Goal: Information Seeking & Learning: Learn about a topic

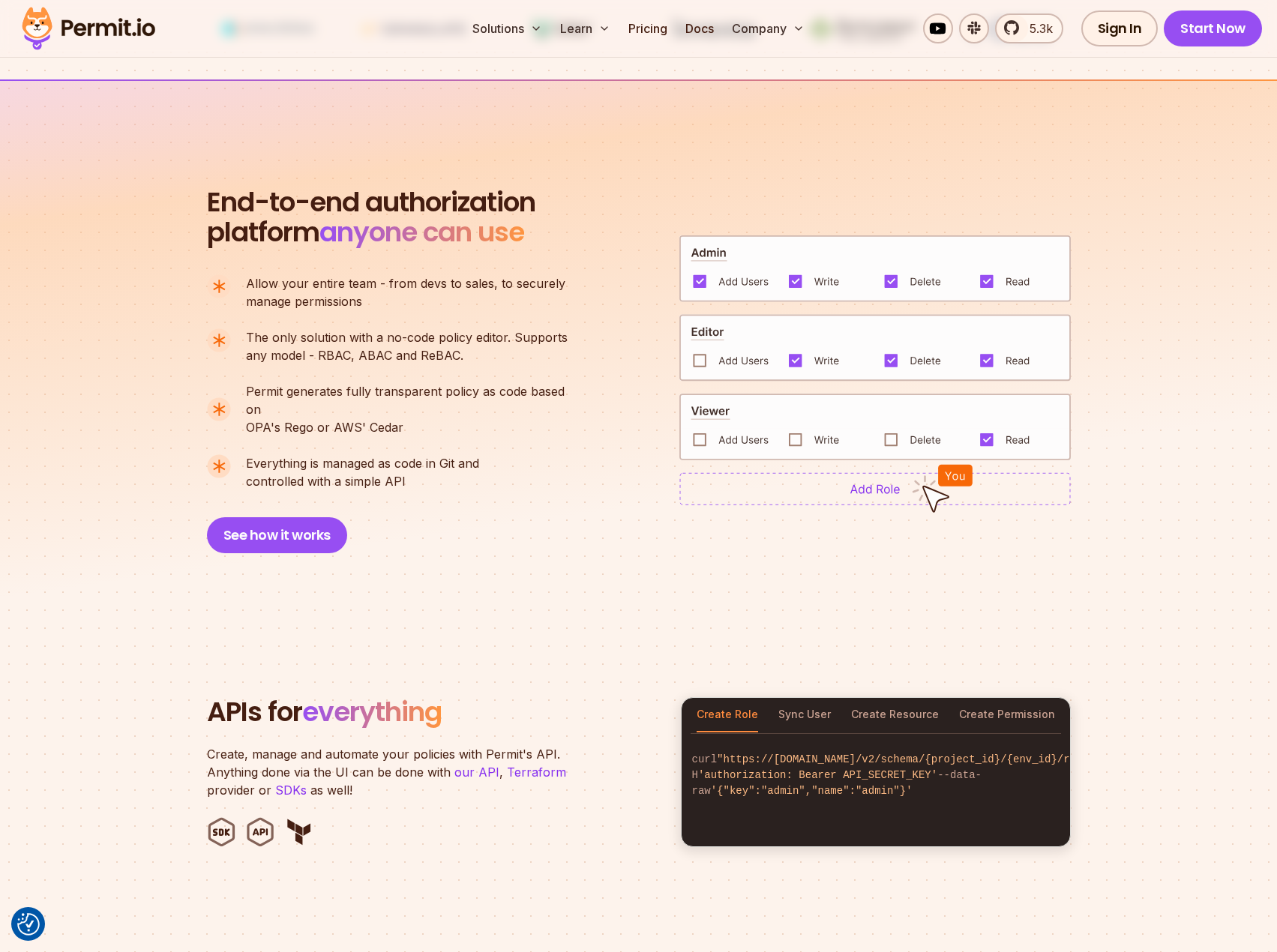
scroll to position [974, 0]
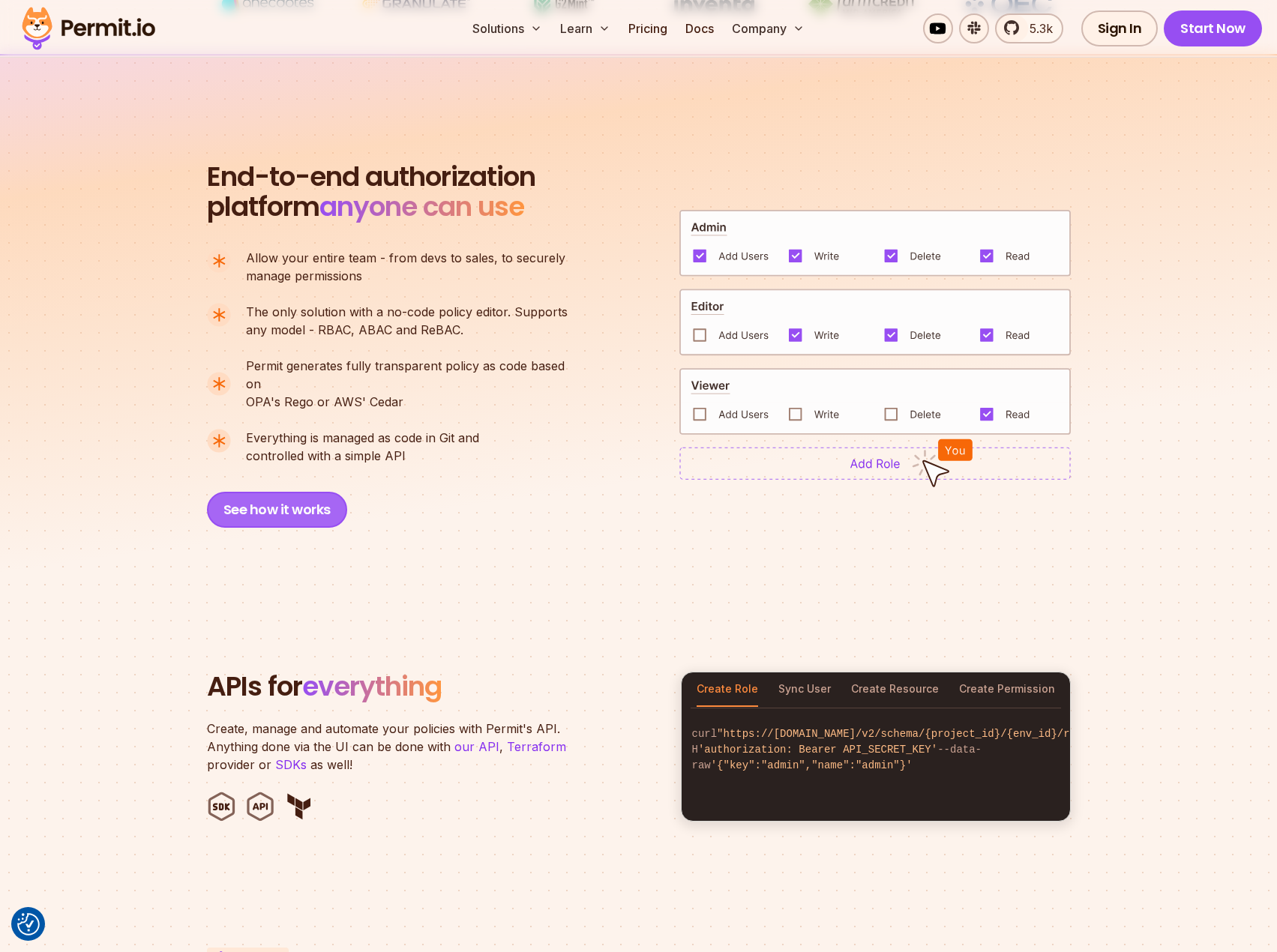
click at [313, 492] on button "See how it works" at bounding box center [277, 510] width 140 height 36
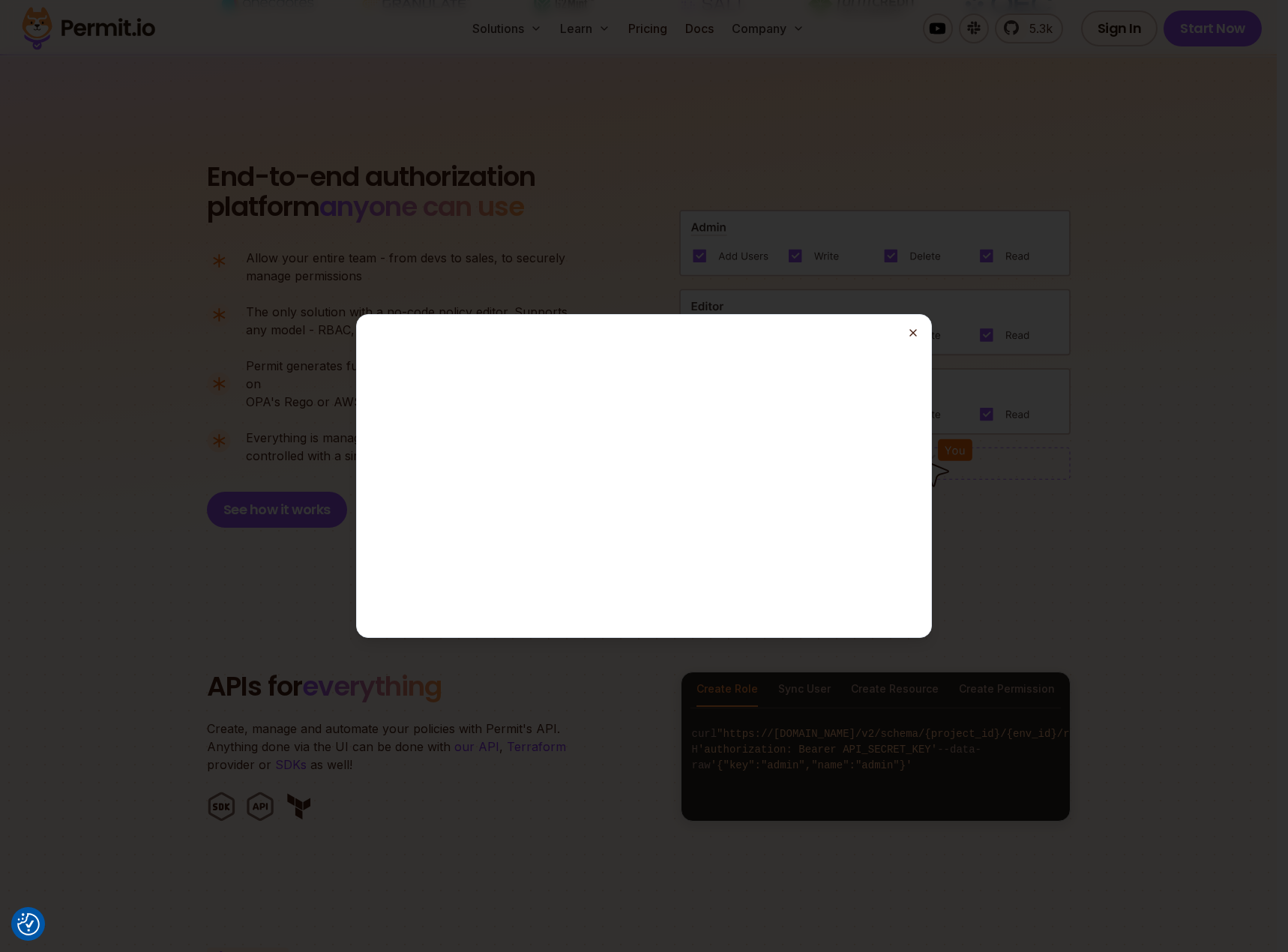
click at [914, 335] on icon "button" at bounding box center [913, 333] width 12 height 12
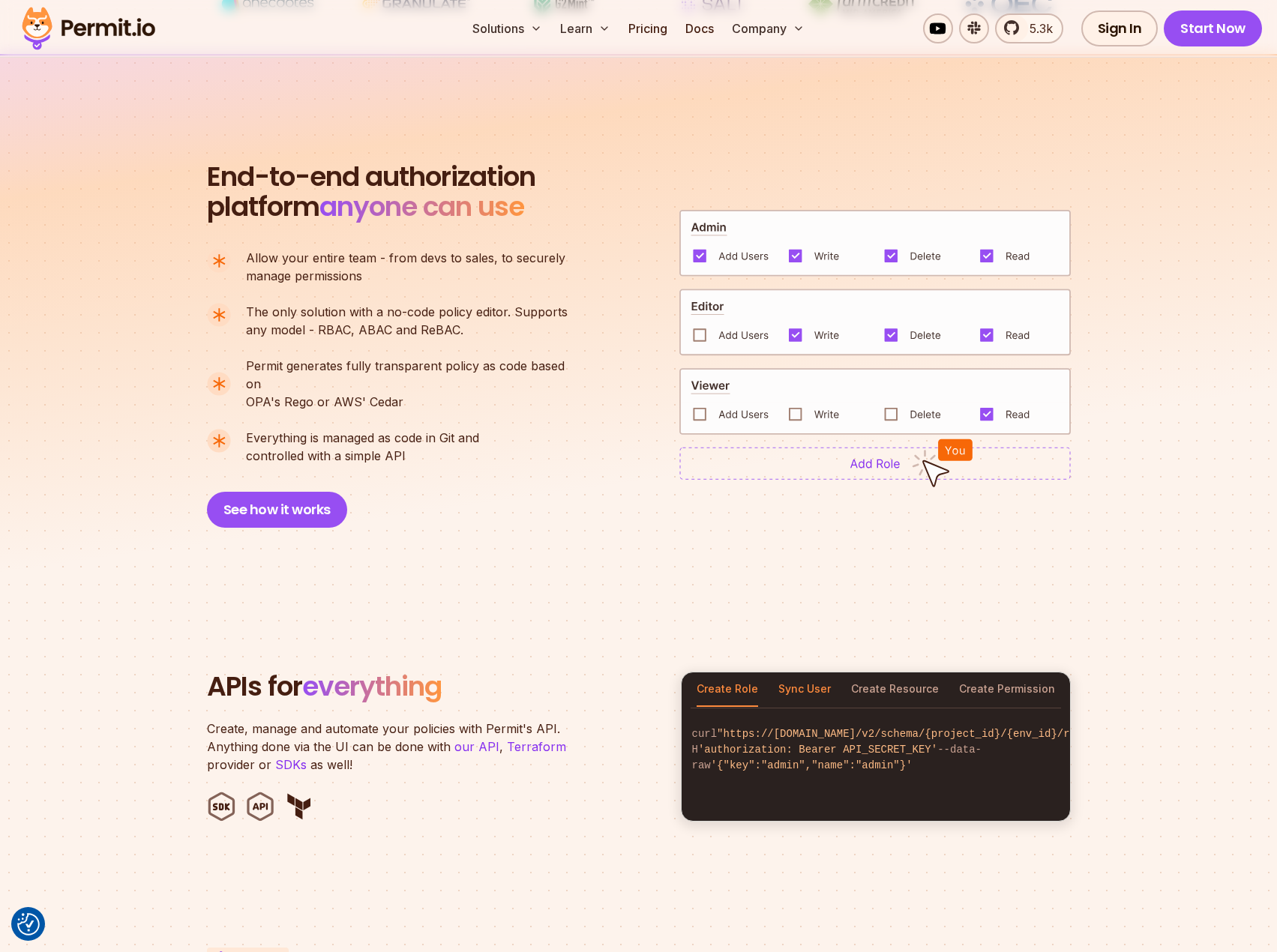
click at [809, 672] on button "Sync User" at bounding box center [804, 689] width 52 height 34
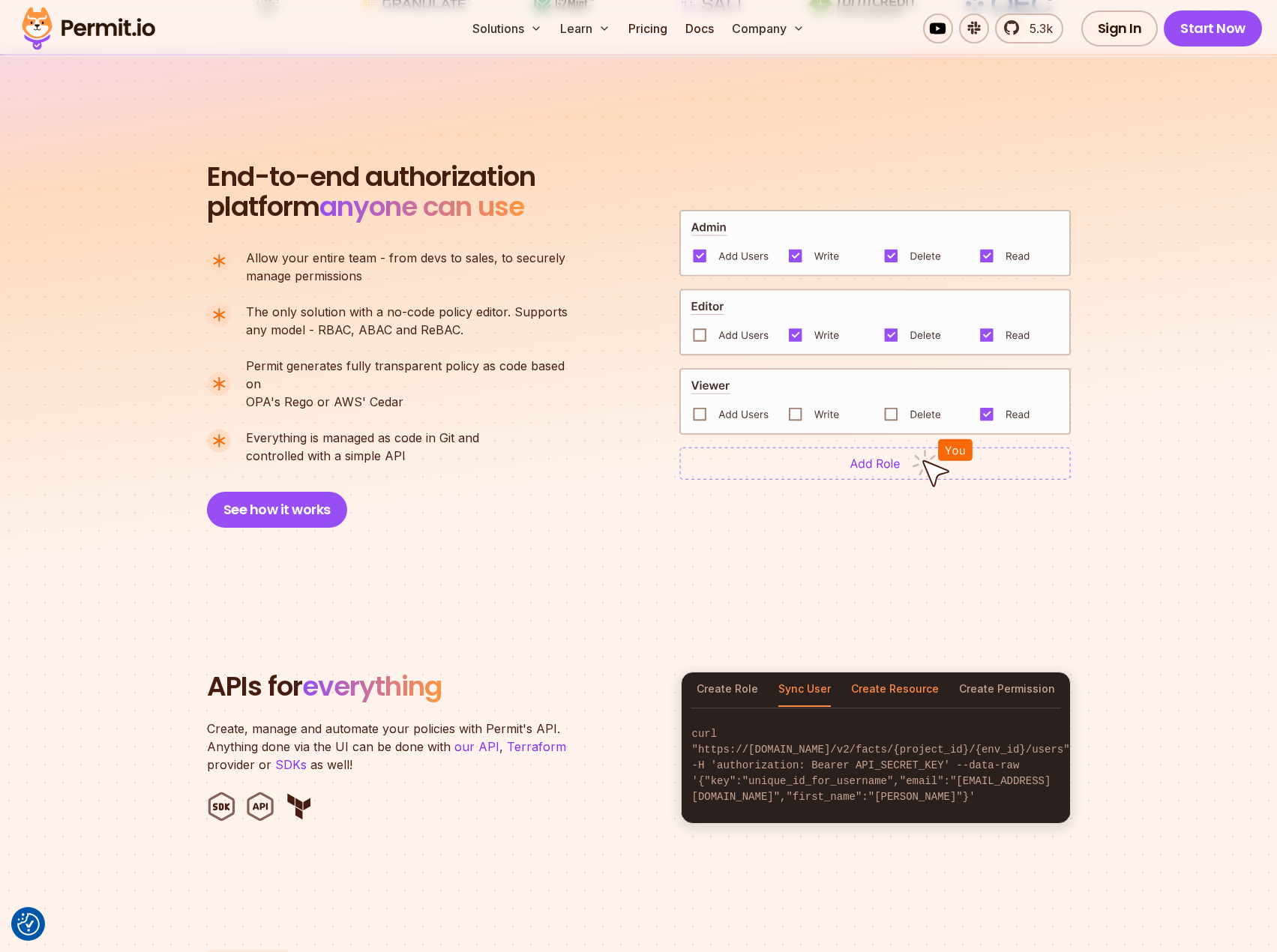
click at [884, 676] on button "Create Resource" at bounding box center [895, 689] width 87 height 34
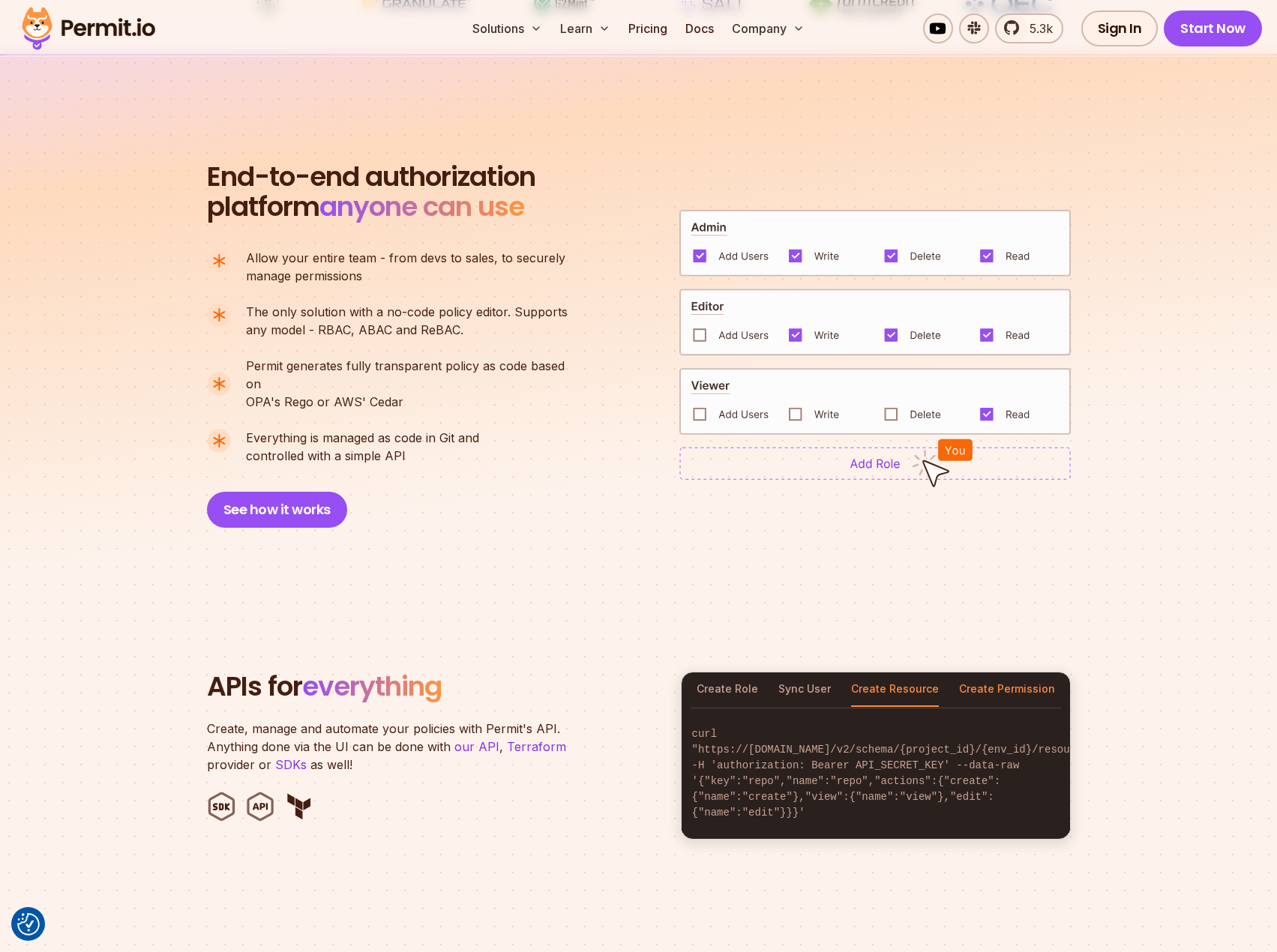
click at [990, 672] on button "Create Permission" at bounding box center [1008, 689] width 96 height 34
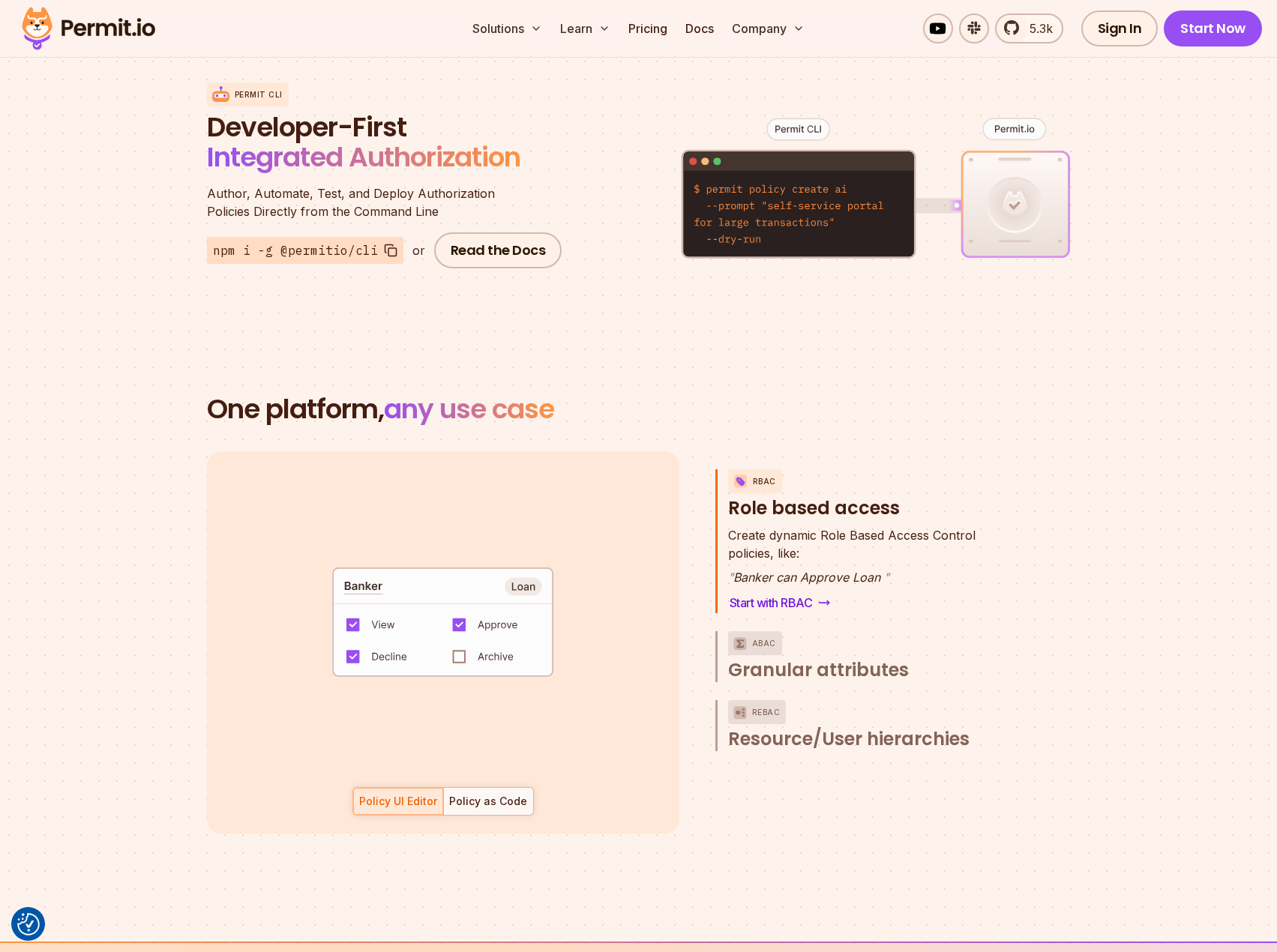
scroll to position [1874, 0]
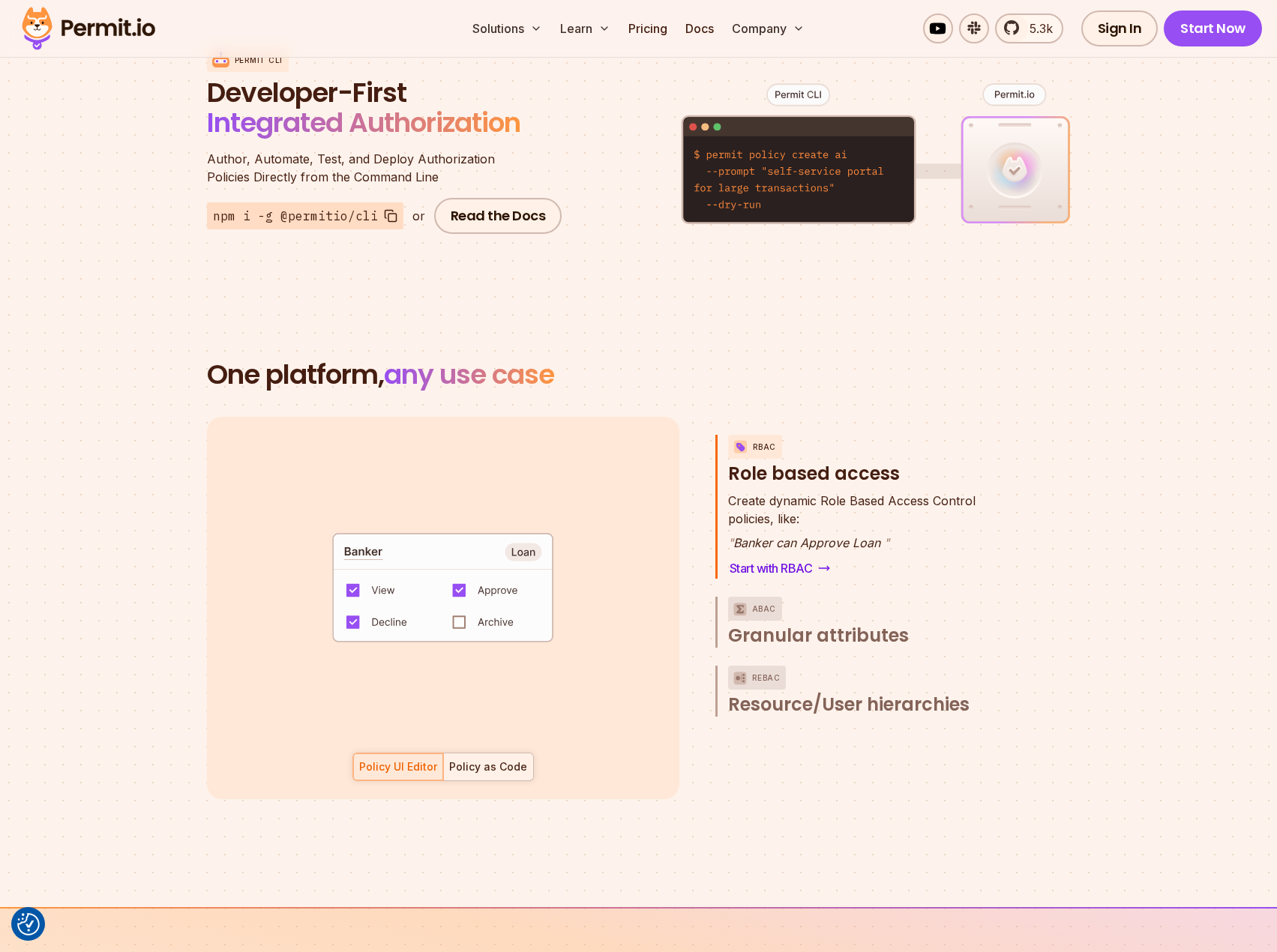
click at [505, 760] on div "Policy as Code" at bounding box center [487, 767] width 78 height 15
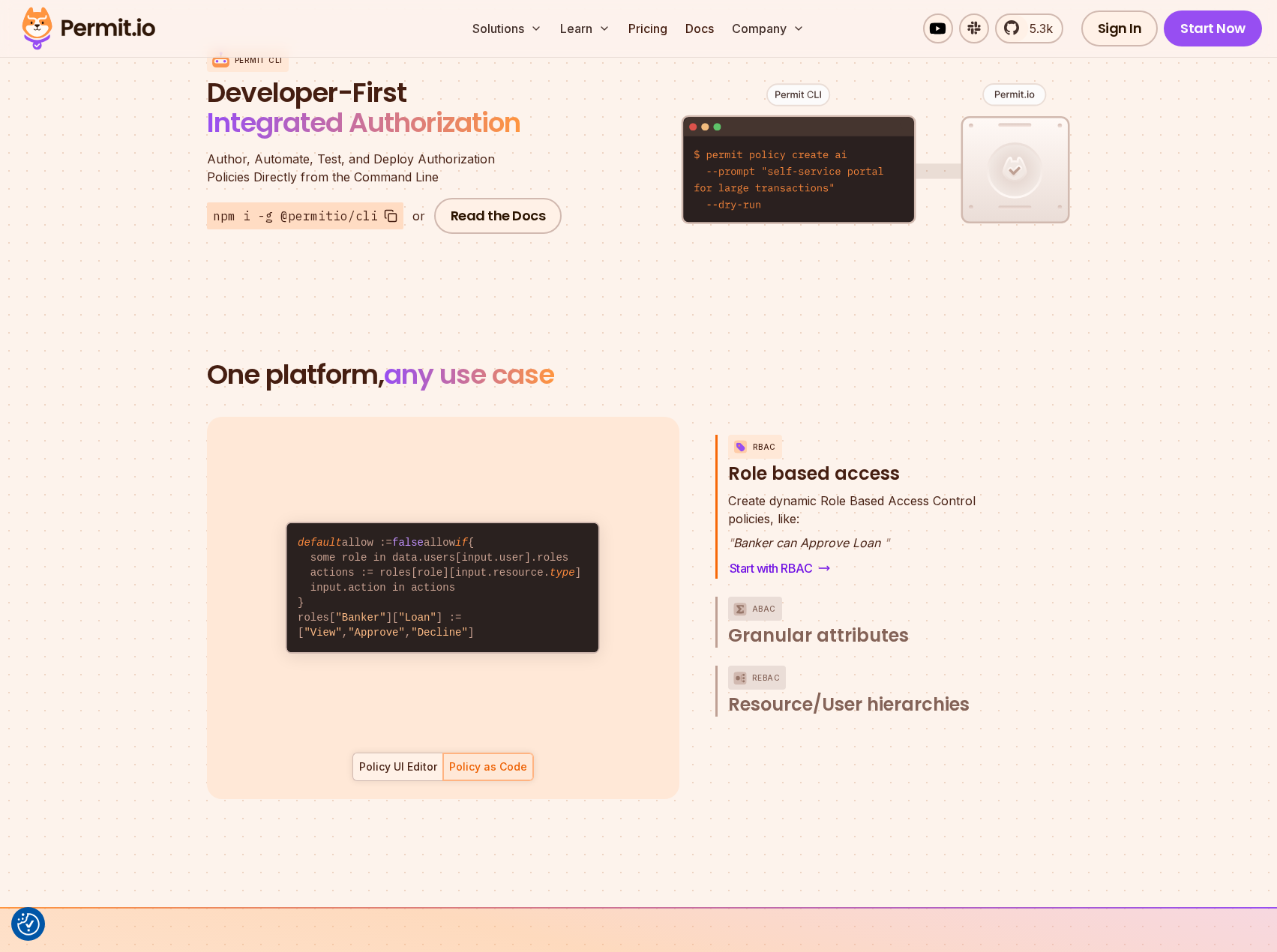
click at [417, 760] on div "Policy UI Editor" at bounding box center [398, 767] width 78 height 15
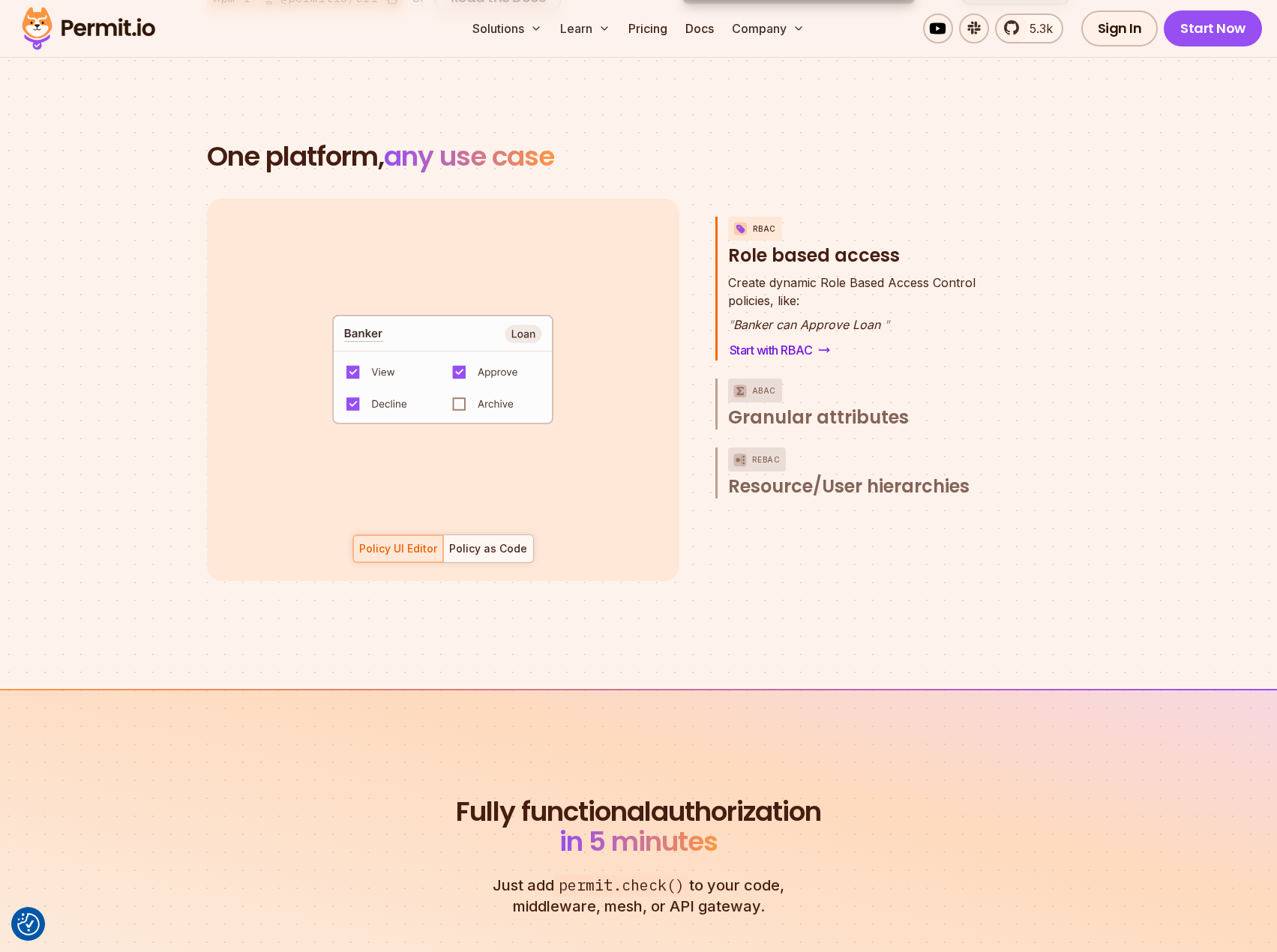
scroll to position [2100, 0]
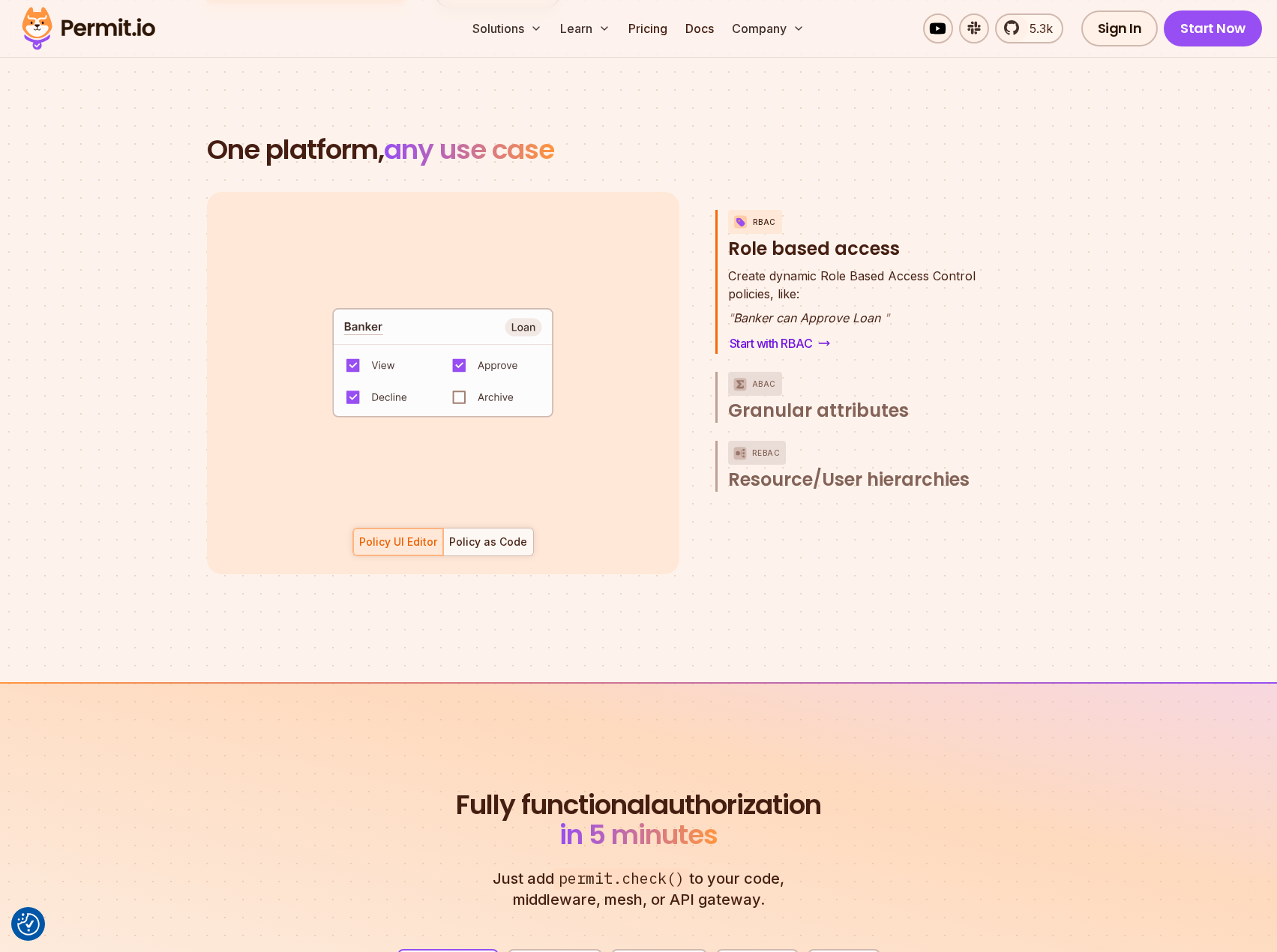
click at [775, 446] on p "ReBAC" at bounding box center [766, 453] width 29 height 24
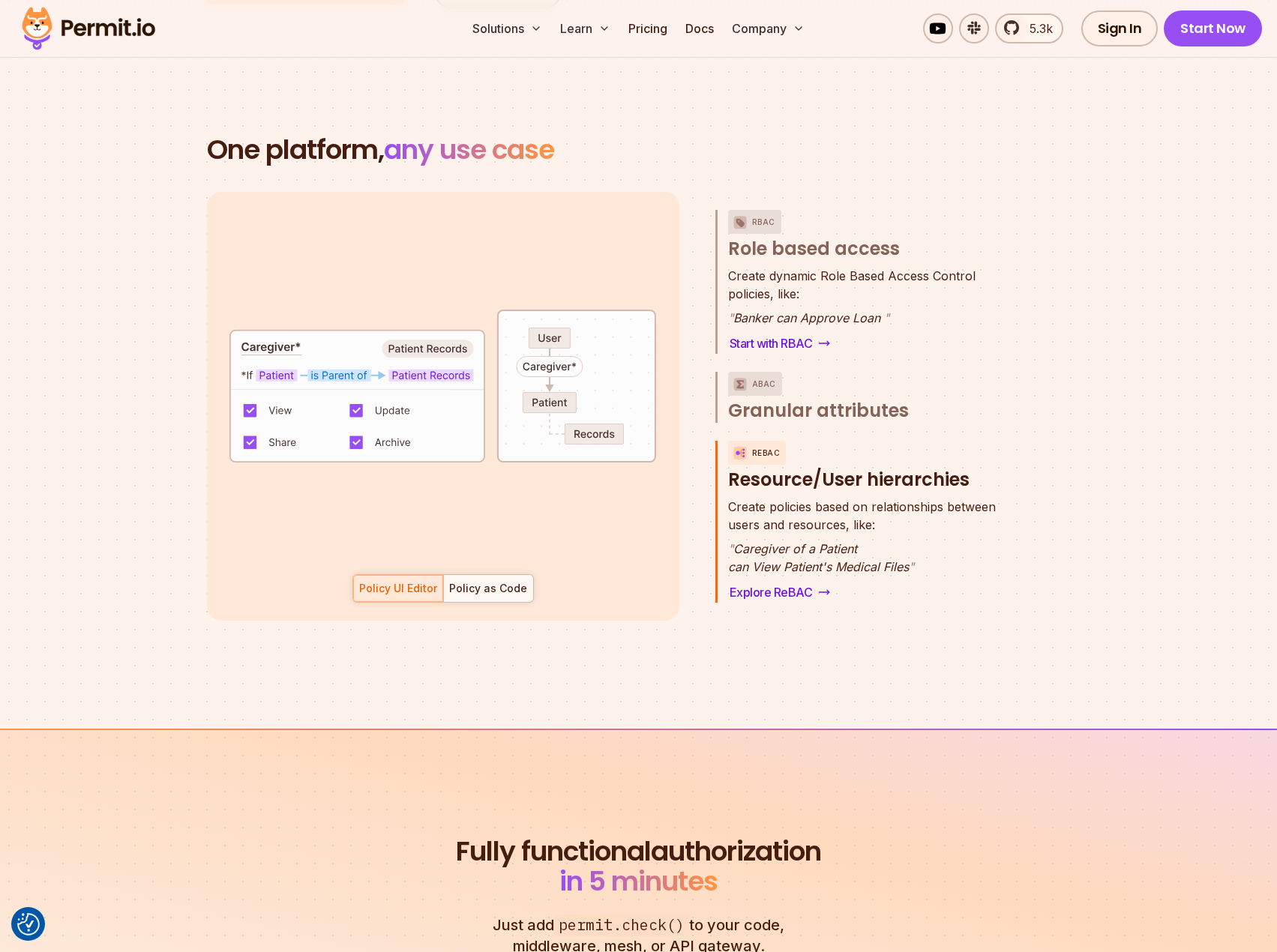
scroll to position [30, 0]
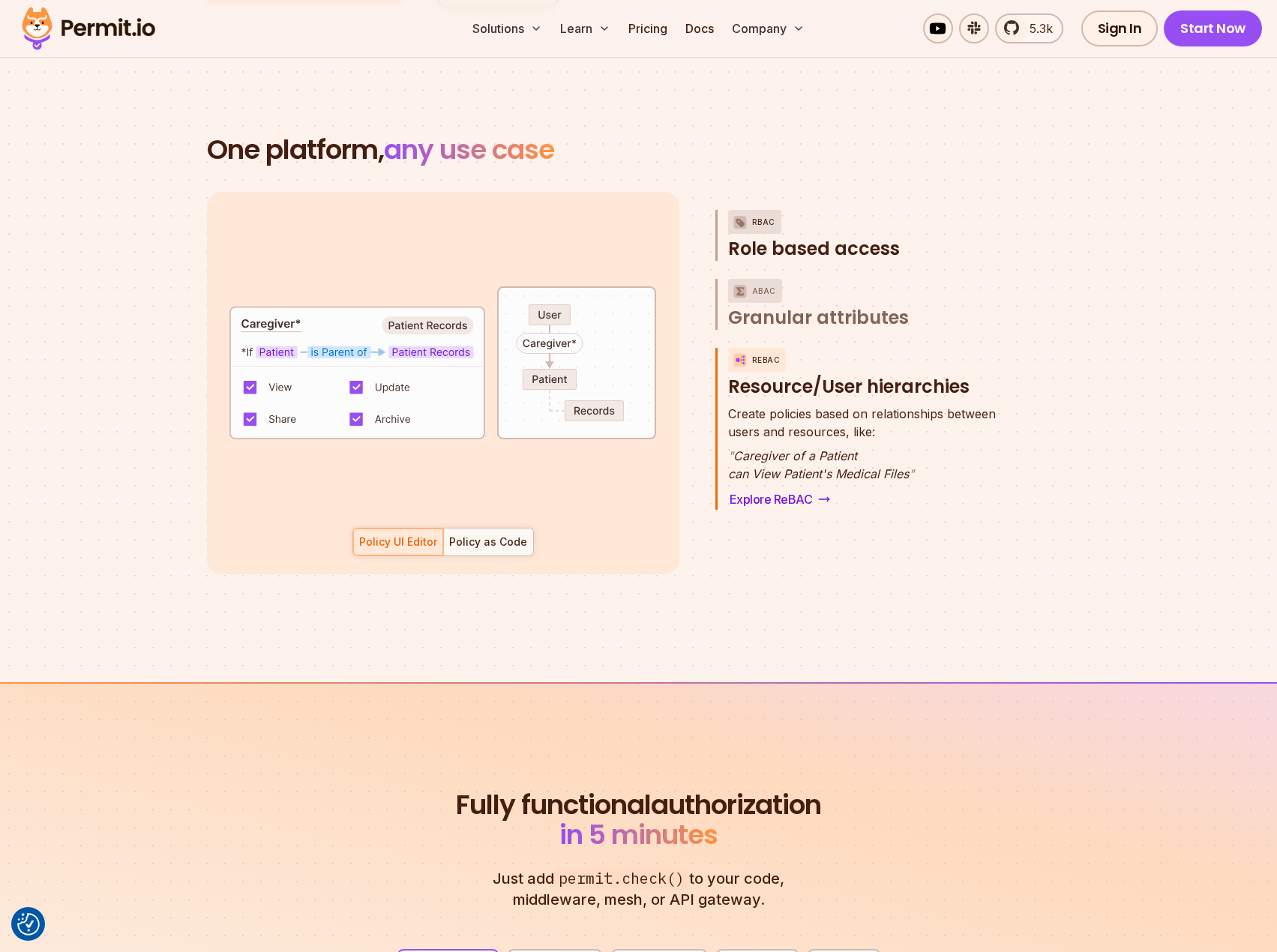
click at [762, 210] on p "RBAC" at bounding box center [763, 222] width 23 height 24
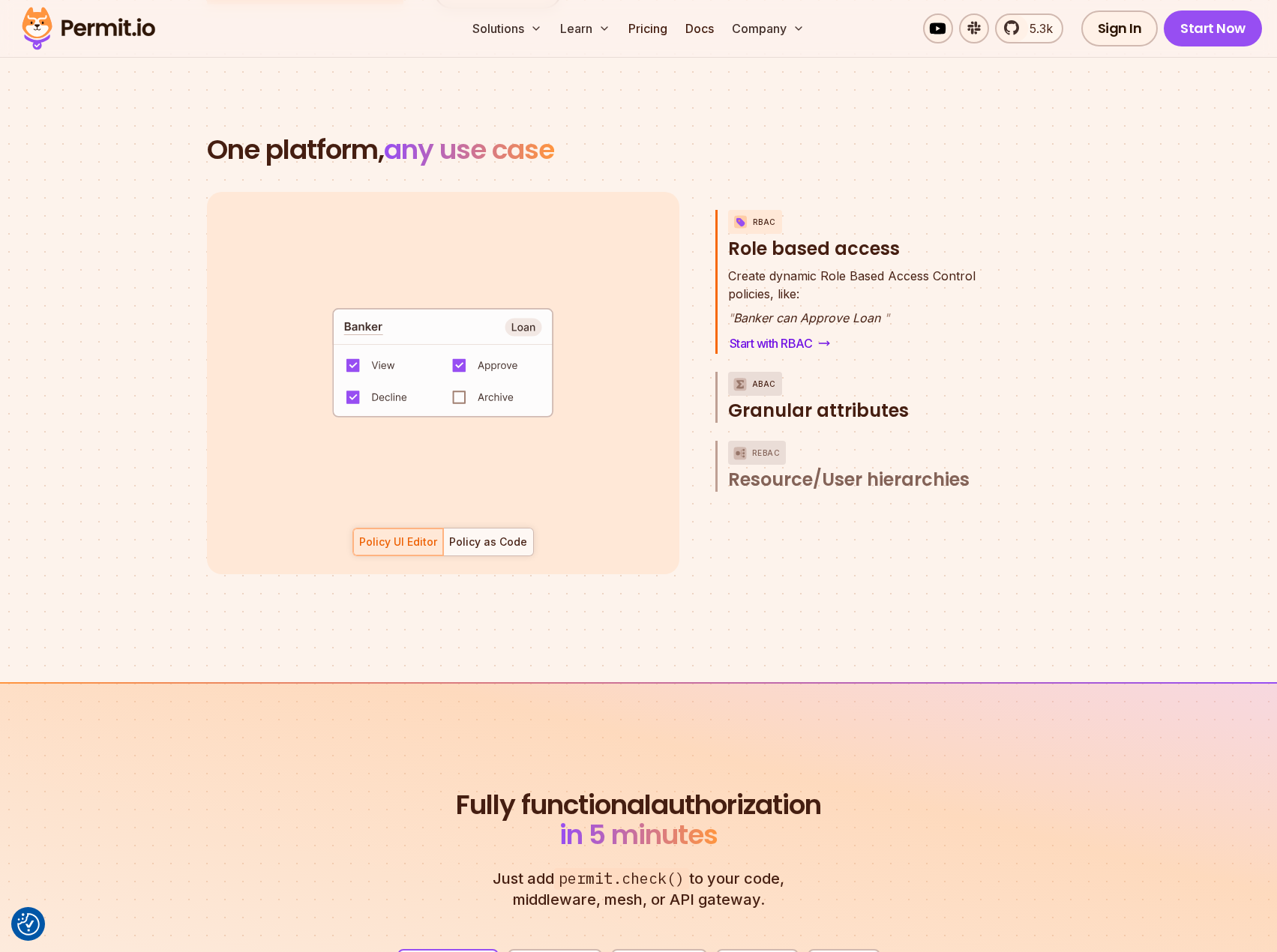
click at [767, 372] on p "ABAC" at bounding box center [764, 384] width 24 height 24
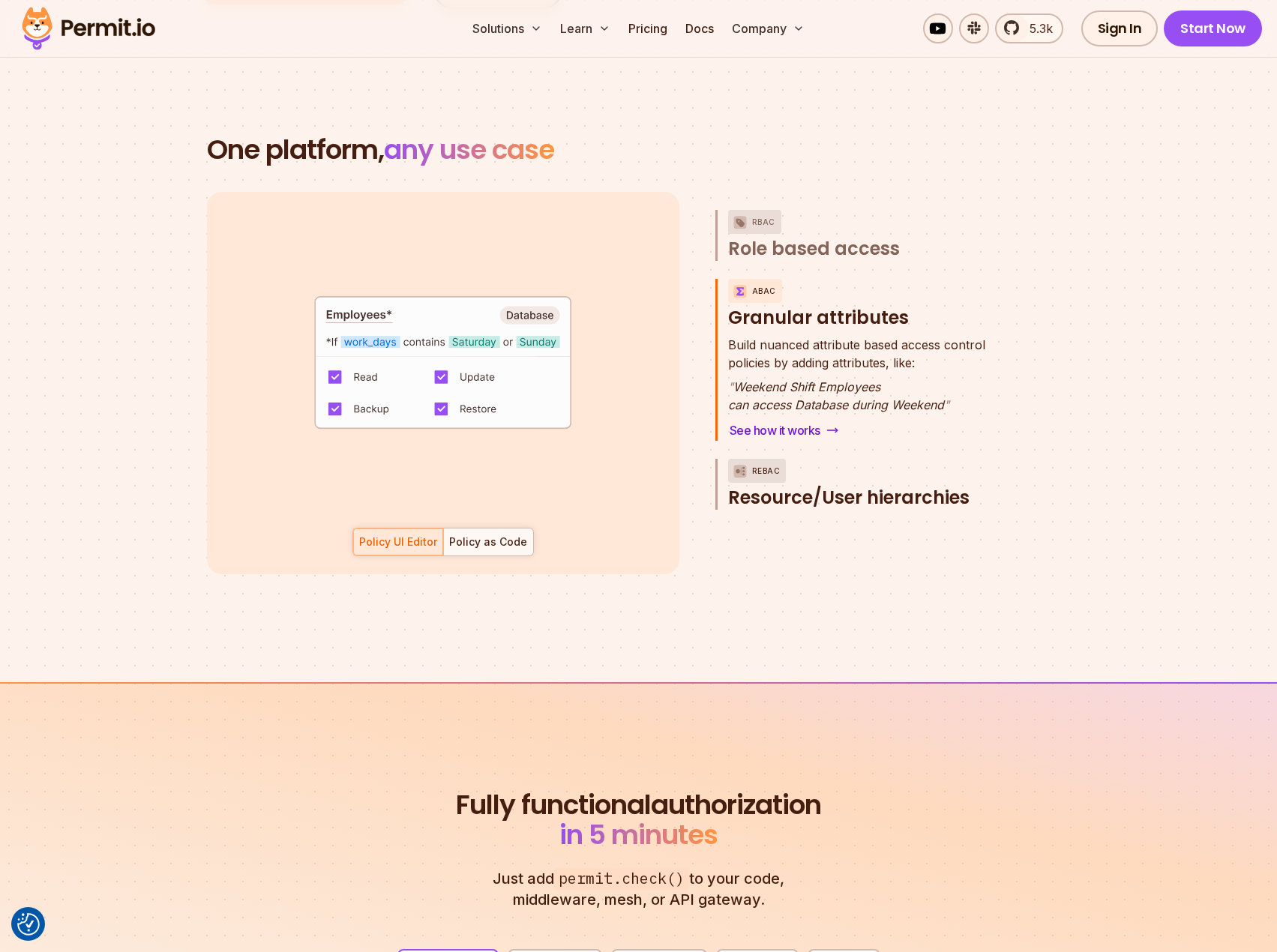
click at [741, 462] on img "button" at bounding box center [740, 470] width 18 height 18
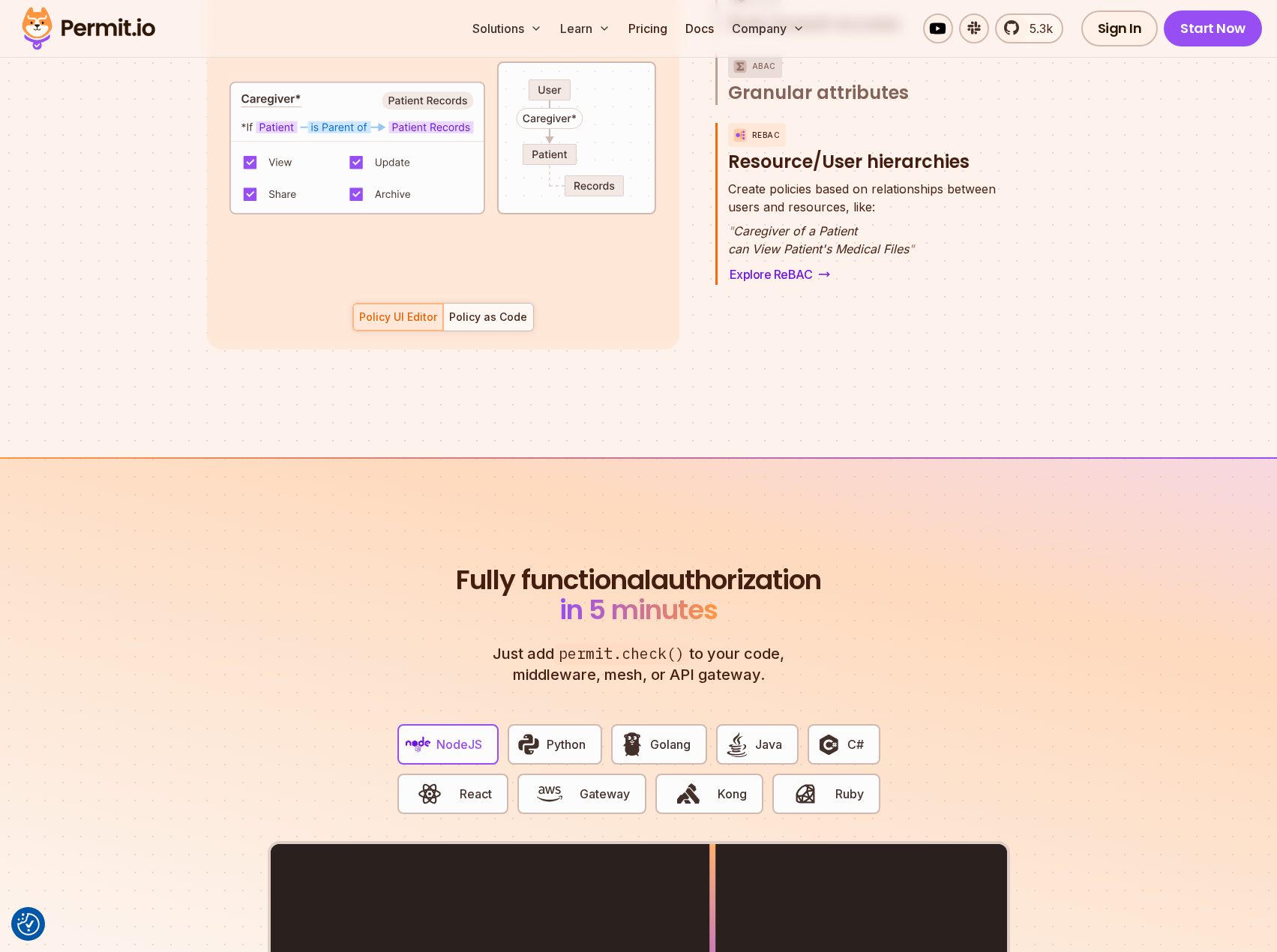
scroll to position [2474, 0]
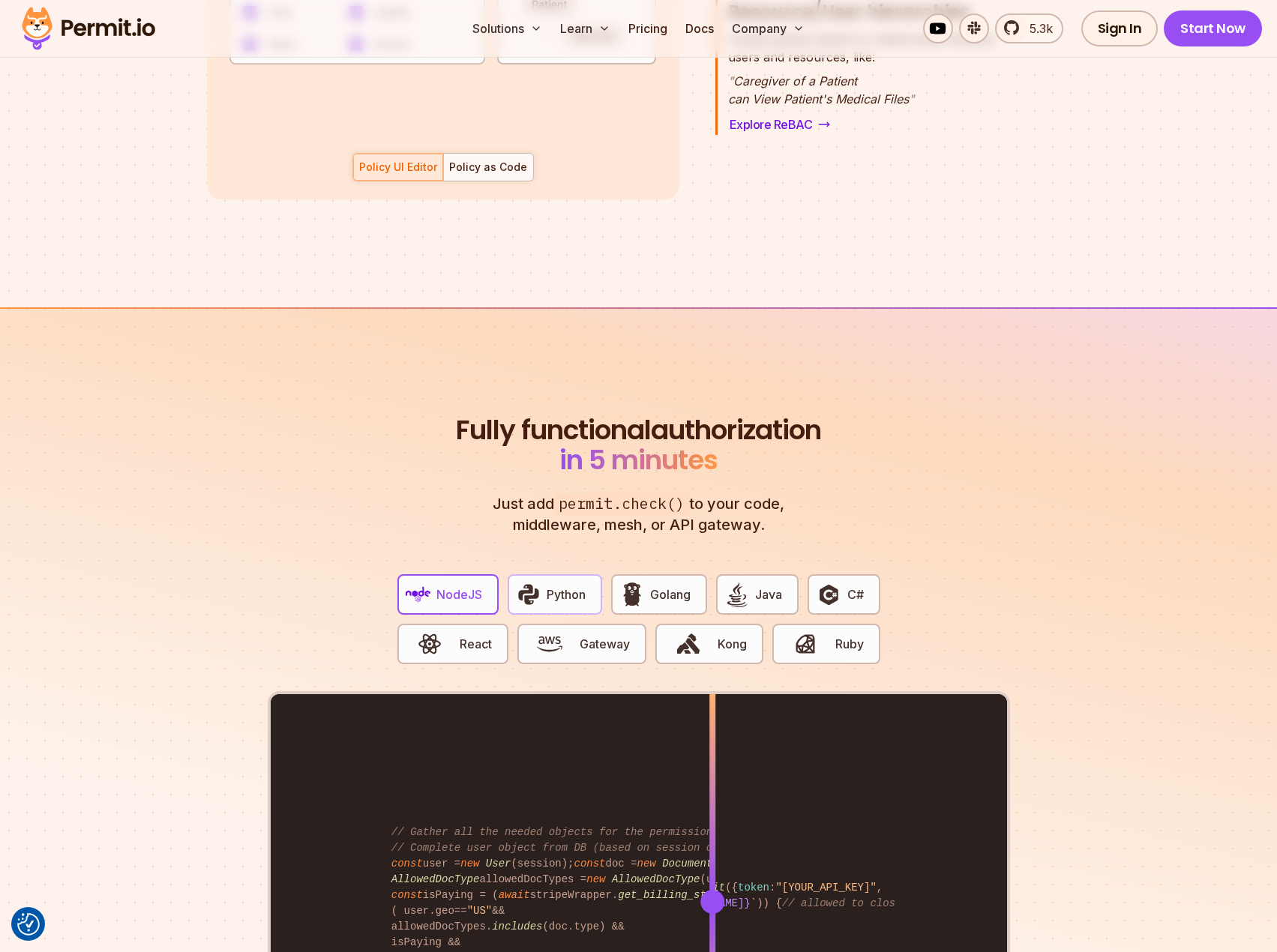
click at [579, 589] on button "Python" at bounding box center [555, 595] width 95 height 41
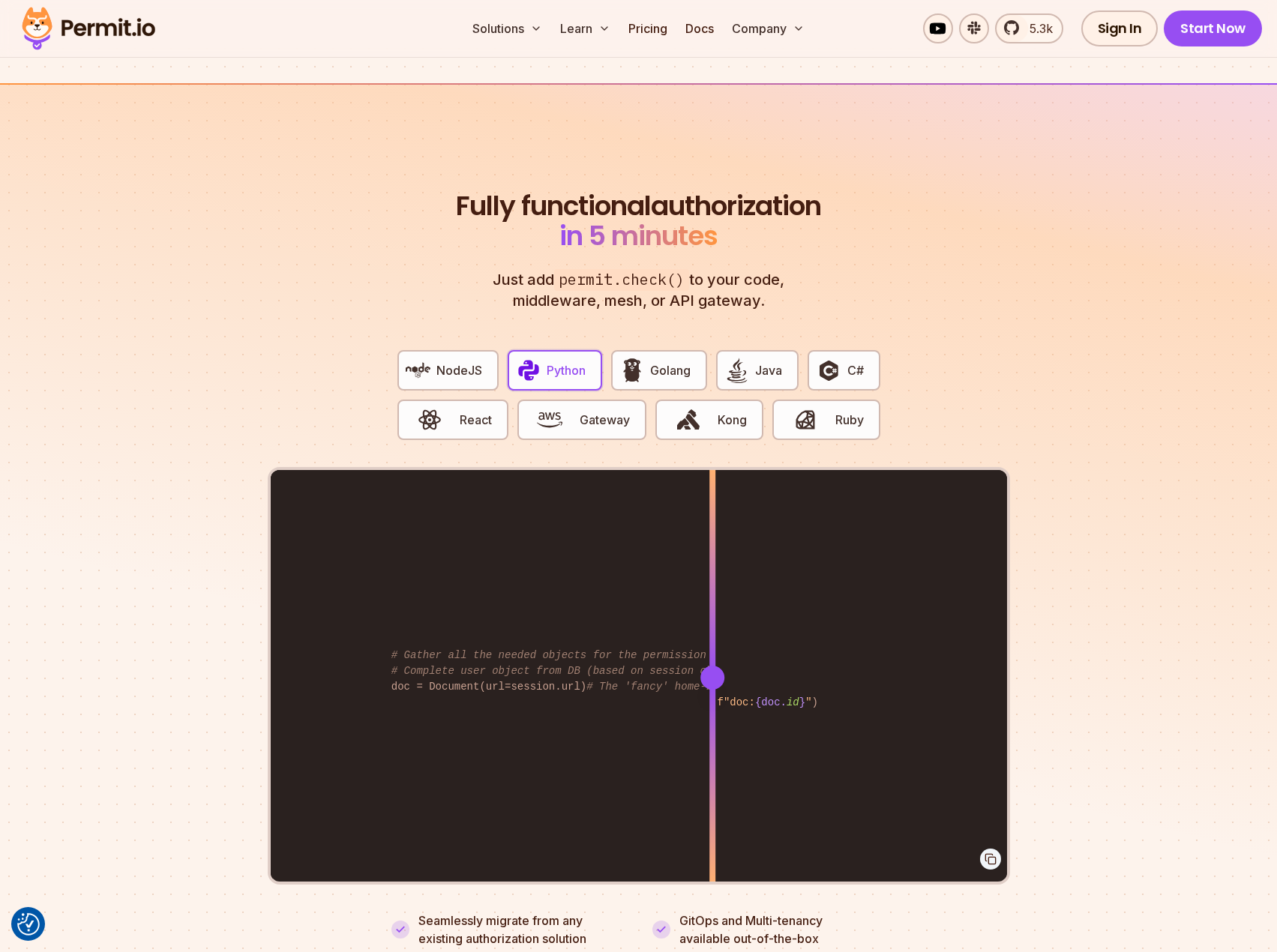
scroll to position [2699, 0]
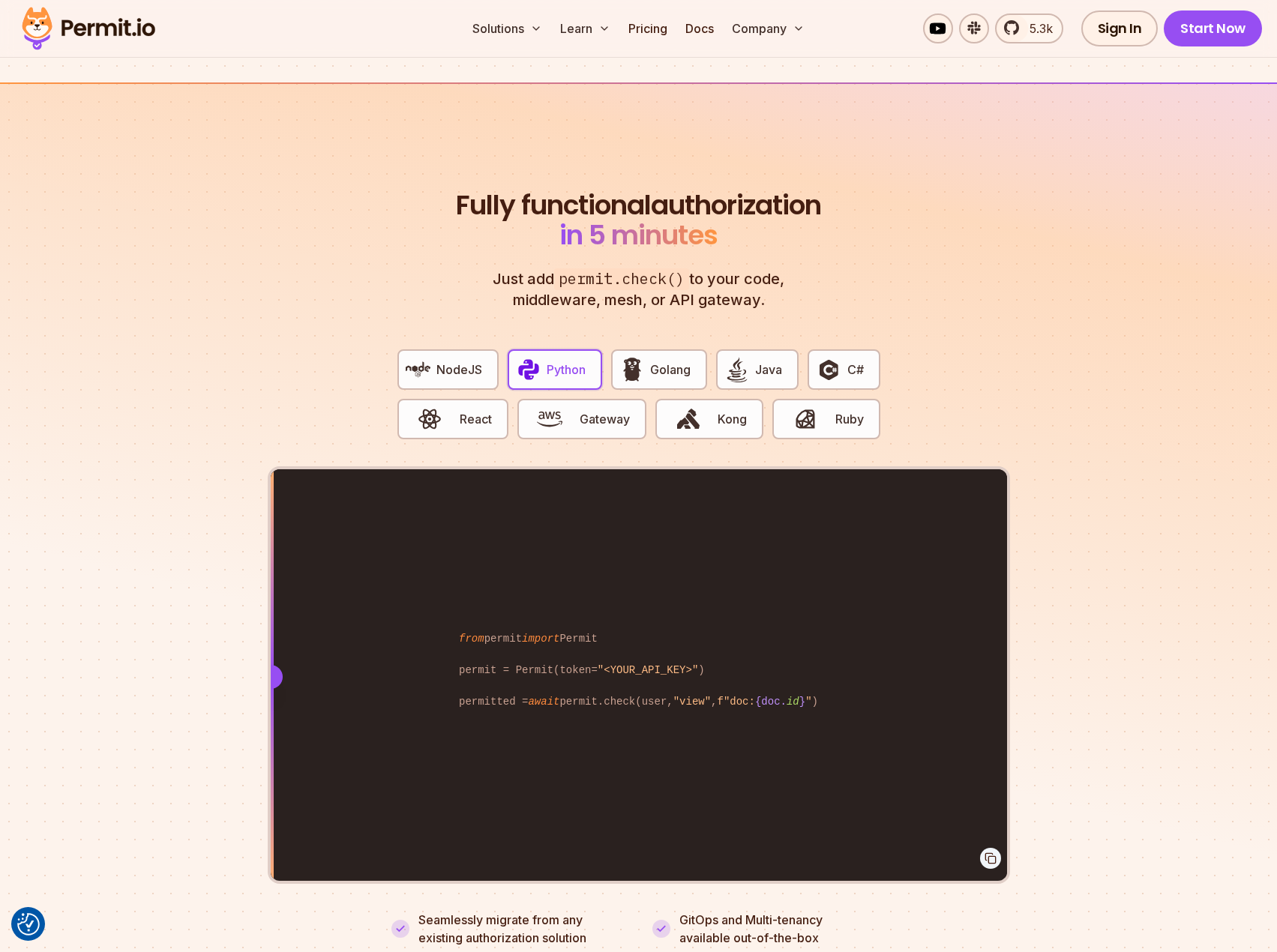
drag, startPoint x: 719, startPoint y: 660, endPoint x: 173, endPoint y: 624, distance: 547.2
click at [173, 624] on section "Fully functional authorization in 5 minutes Just add permit.check() to your cod…" at bounding box center [638, 551] width 1277 height 937
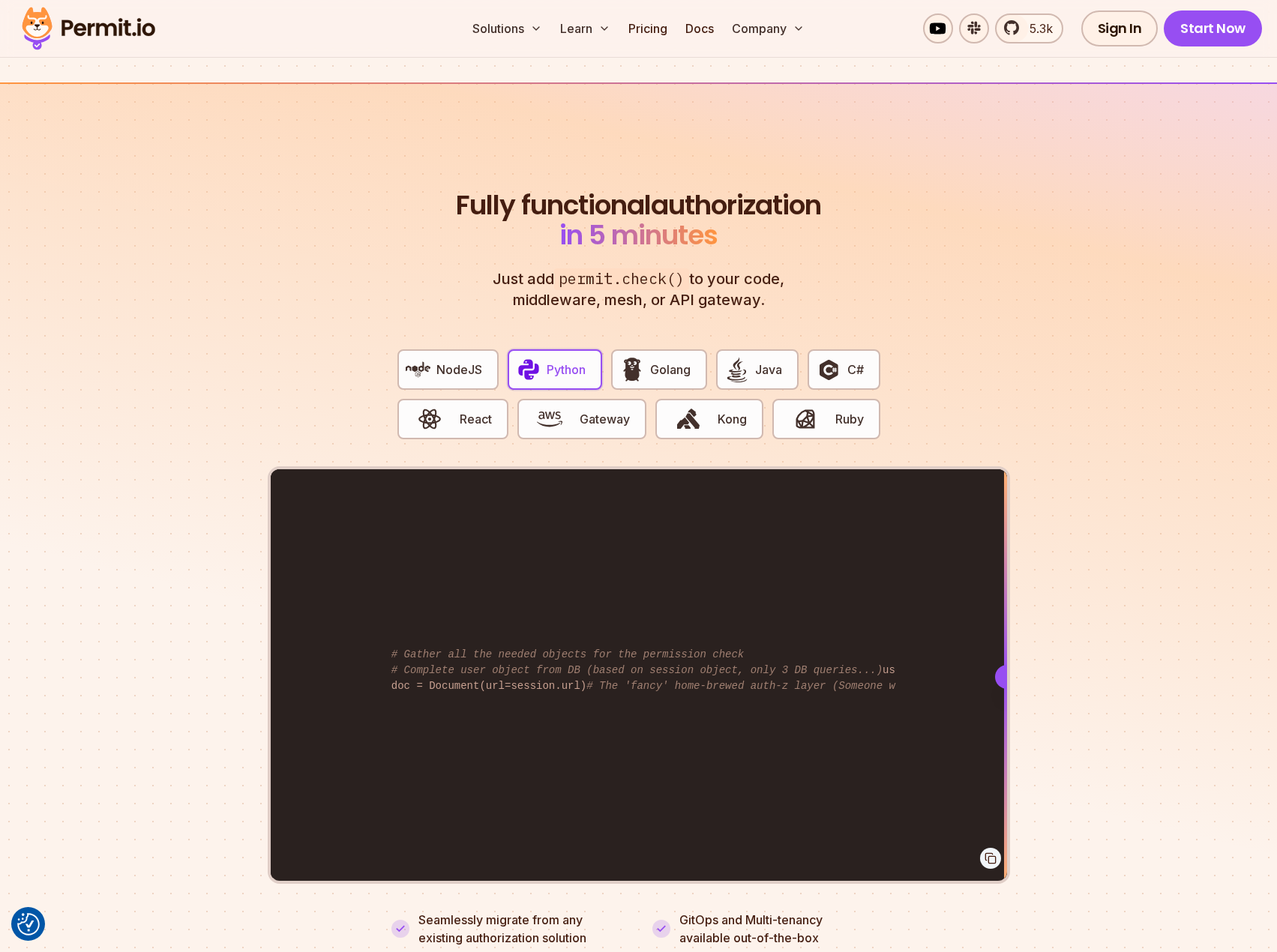
drag, startPoint x: 279, startPoint y: 657, endPoint x: 1022, endPoint y: 679, distance: 743.3
click at [1022, 679] on section "Fully functional authorization in 5 minutes Just add permit.check() to your cod…" at bounding box center [638, 551] width 1277 height 937
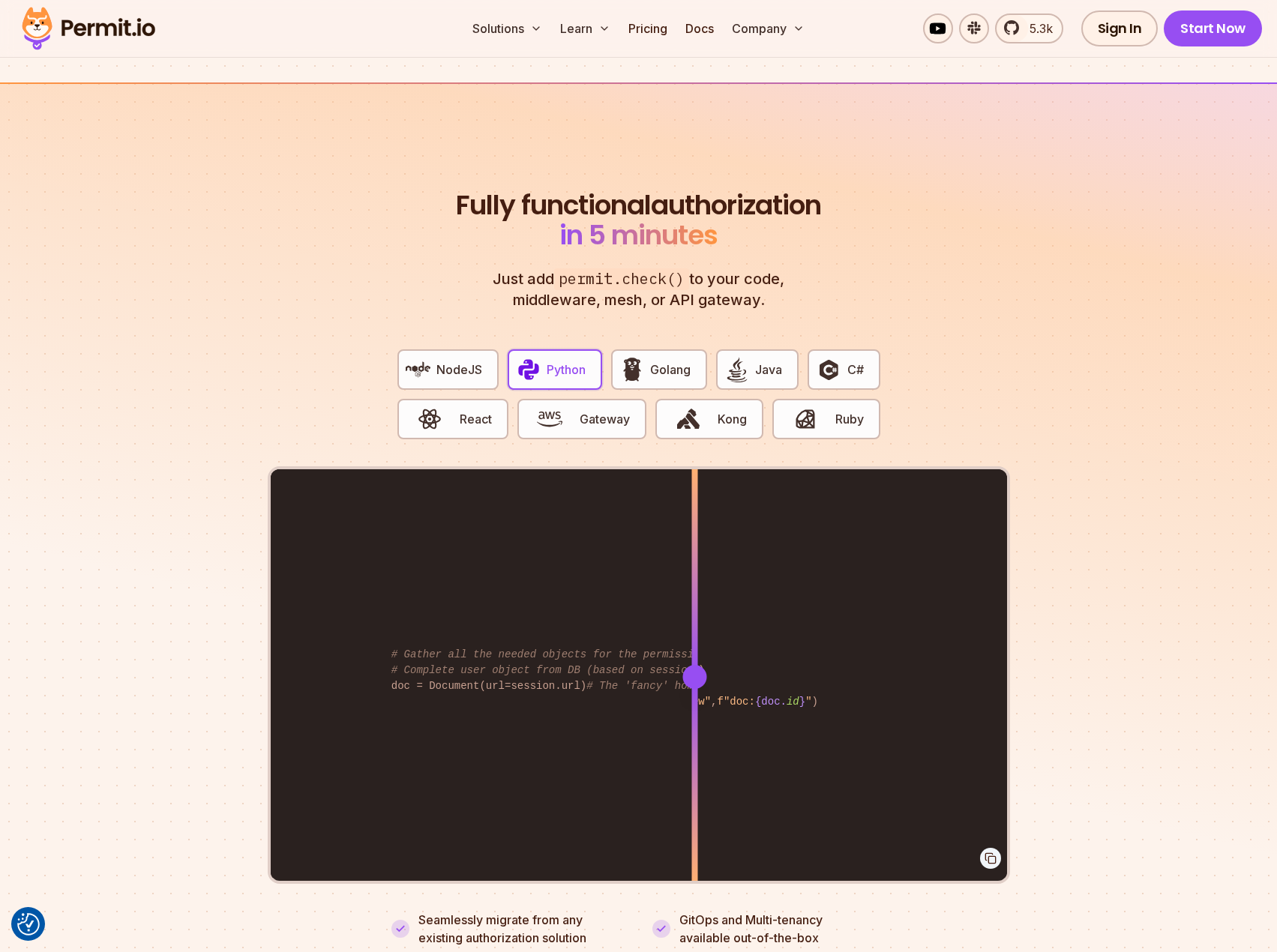
drag, startPoint x: 694, startPoint y: 532, endPoint x: 628, endPoint y: 564, distance: 73.3
click at [628, 564] on div "from permit import Permit permit = Permit(token= "<YOUR_API_KEY>" ) permitted =…" at bounding box center [639, 676] width 737 height 413
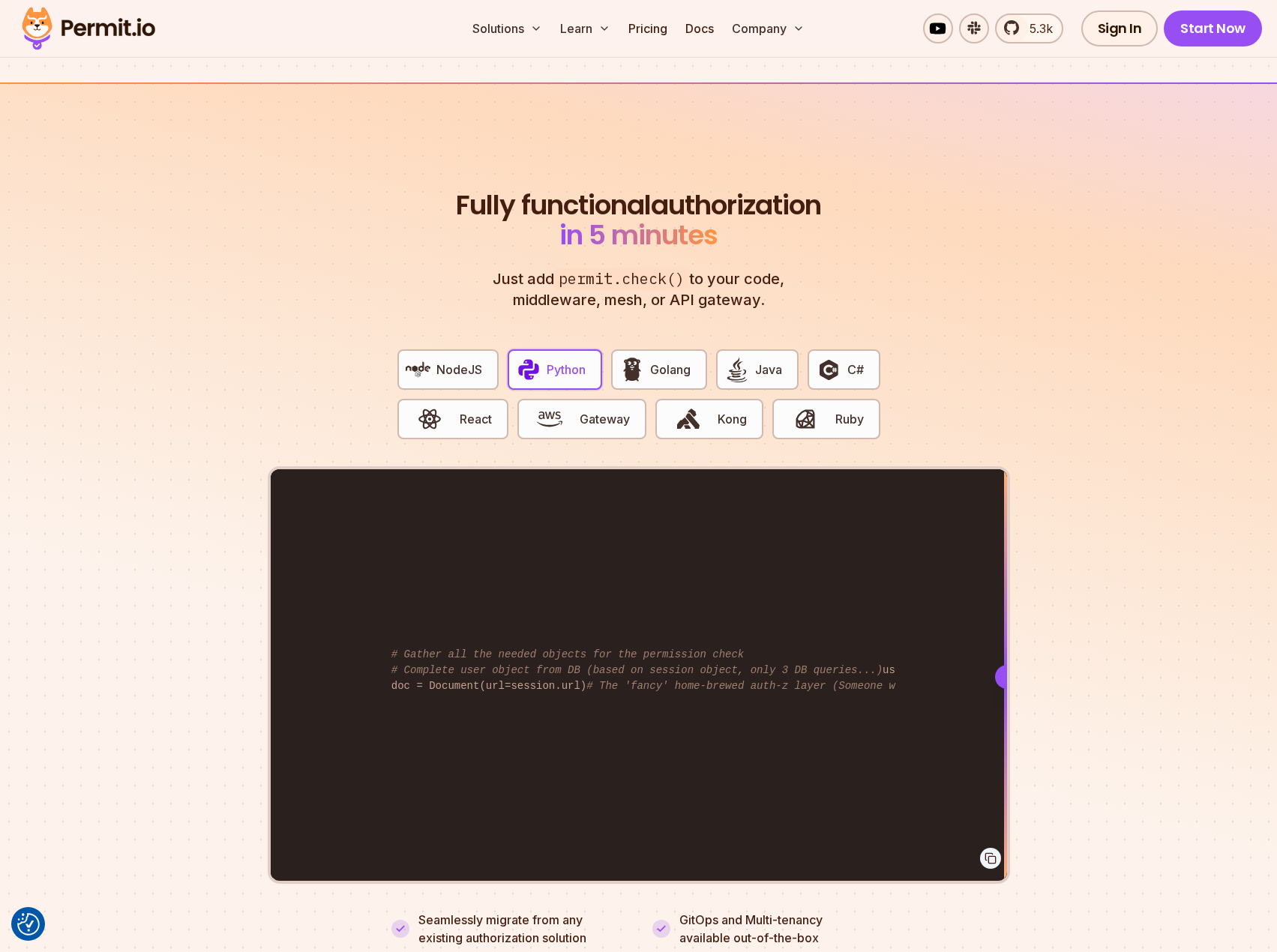
drag, startPoint x: 628, startPoint y: 663, endPoint x: 1035, endPoint y: 678, distance: 407.3
click at [1033, 678] on section "Fully functional authorization in 5 minutes Just add permit.check() to your cod…" at bounding box center [638, 551] width 1277 height 937
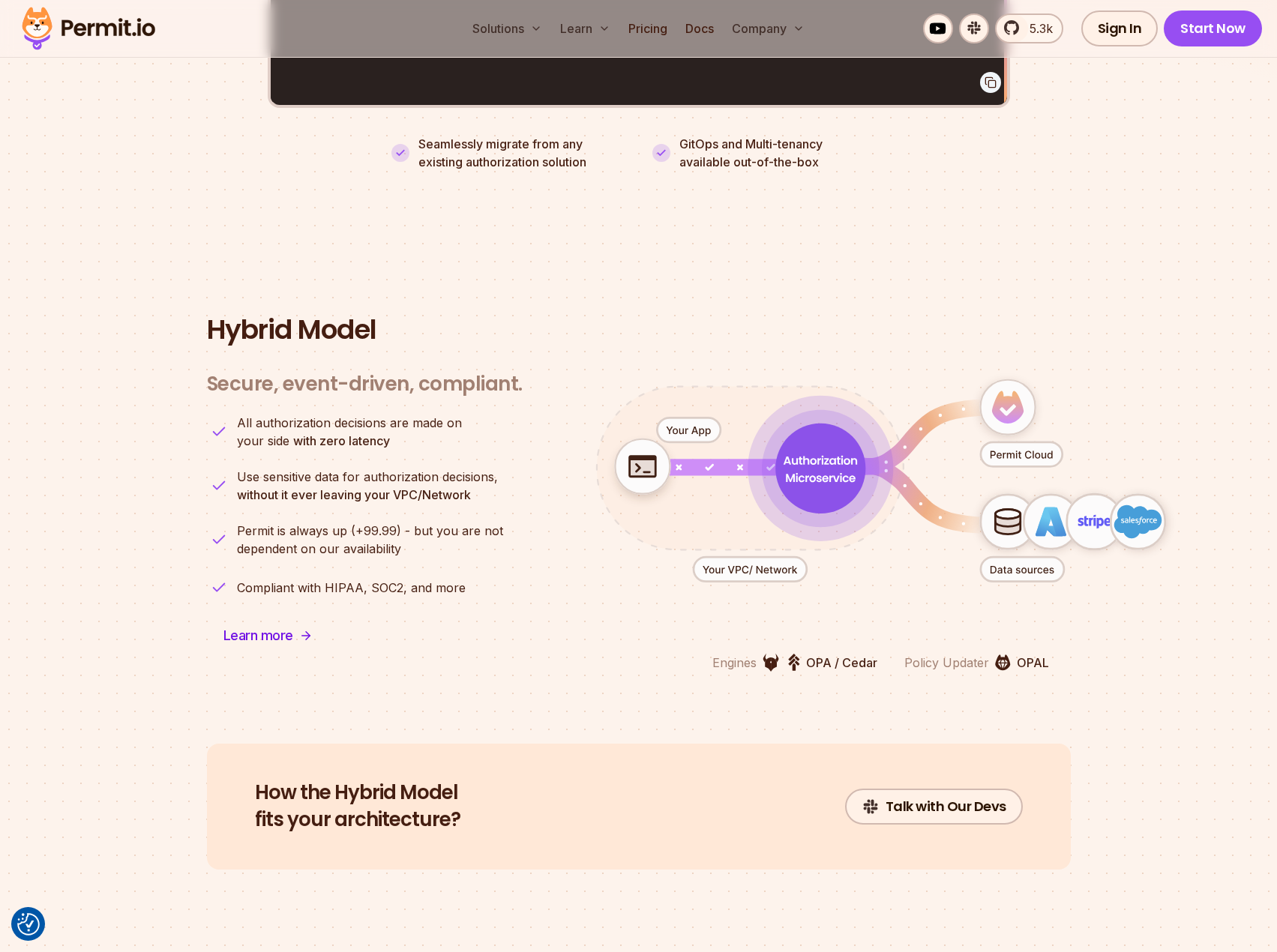
scroll to position [3524, 0]
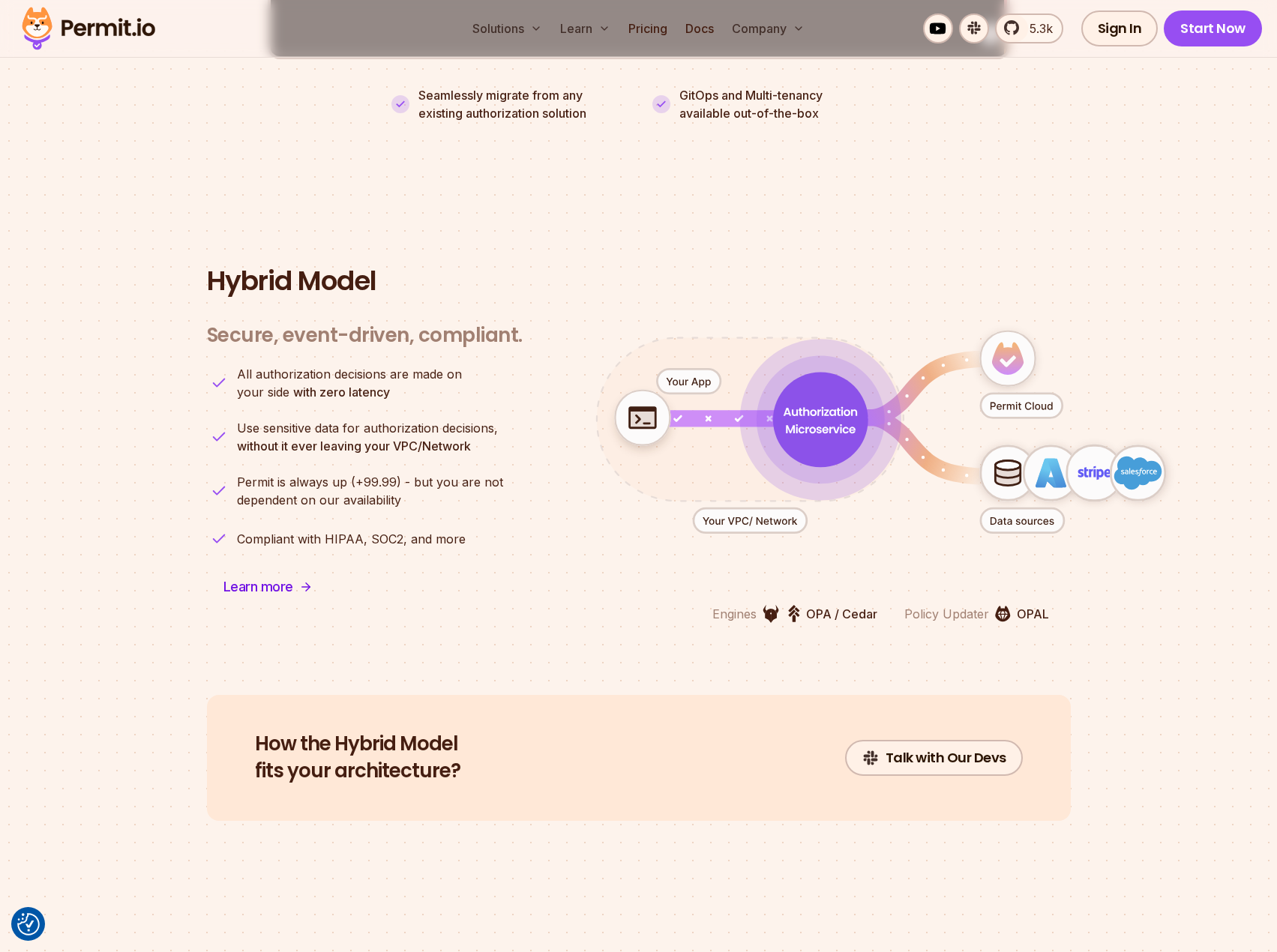
click at [762, 508] on icon "animation" at bounding box center [749, 520] width 113 height 25
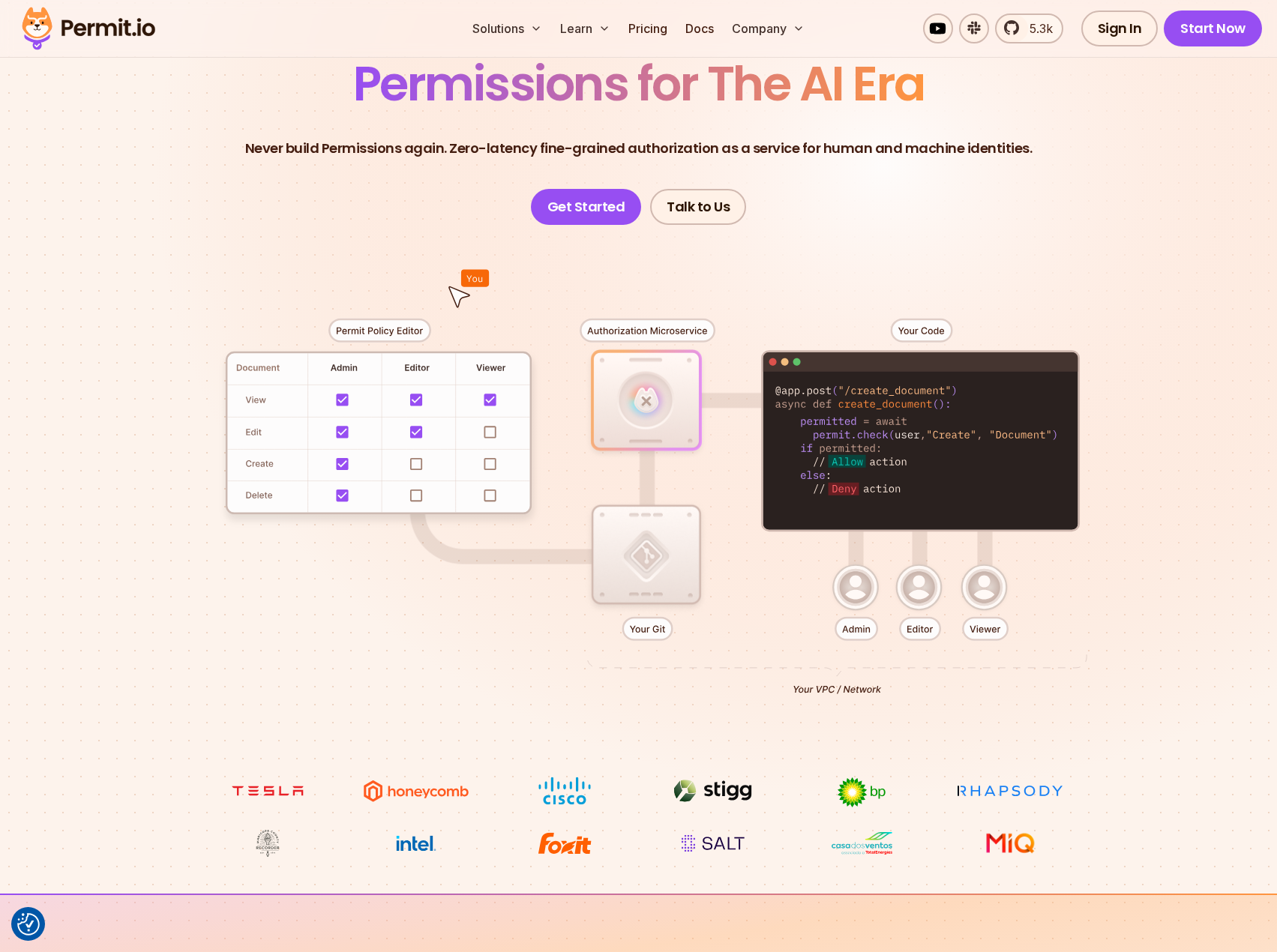
scroll to position [0, 0]
